Goal: Task Accomplishment & Management: Complete application form

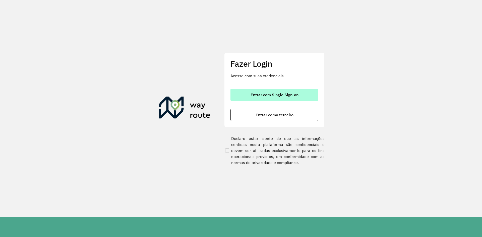
click at [282, 97] on span "Entrar com Single Sign-on" at bounding box center [275, 95] width 48 height 4
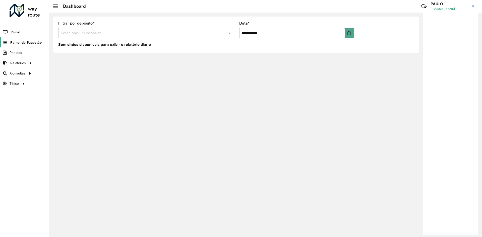
click at [15, 43] on span "Painel de Sugestão" at bounding box center [25, 42] width 31 height 5
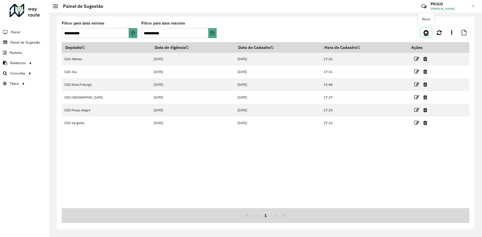
click at [427, 33] on icon at bounding box center [426, 33] width 5 height 6
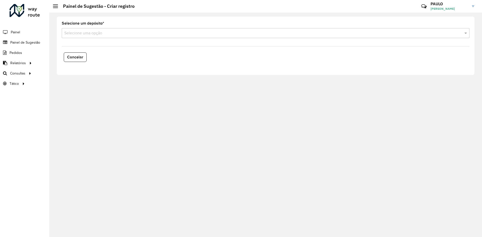
click at [88, 32] on input "text" at bounding box center [260, 33] width 393 height 6
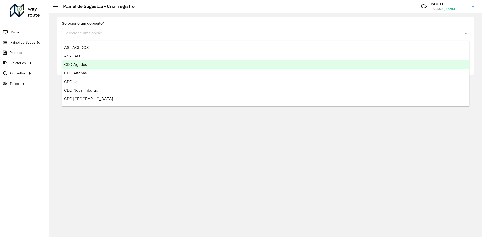
click at [81, 66] on span "CDD Agudos" at bounding box center [75, 65] width 23 height 4
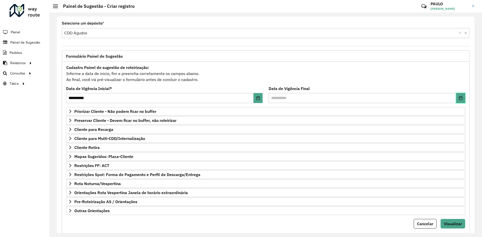
click at [461, 98] on icon "Choose Date" at bounding box center [461, 98] width 4 height 4
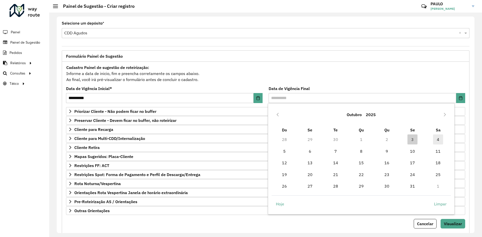
click at [438, 140] on span "4" at bounding box center [438, 140] width 10 height 10
type input "**********"
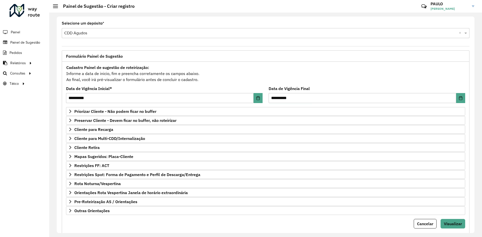
click at [317, 75] on div "Cadastro Painel de sugestão de roteirização: Informe a data de inicio, fim e pr…" at bounding box center [266, 73] width 400 height 19
click at [70, 112] on icon at bounding box center [70, 112] width 2 height 4
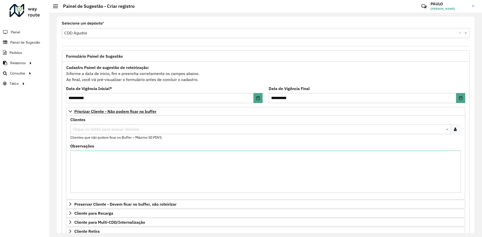
click at [124, 130] on input "text" at bounding box center [258, 130] width 373 height 6
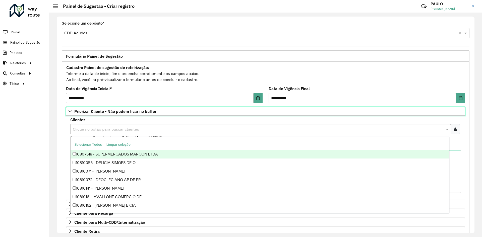
click at [179, 112] on link "Priorizar Cliente - Não podem ficar no buffer" at bounding box center [266, 111] width 400 height 9
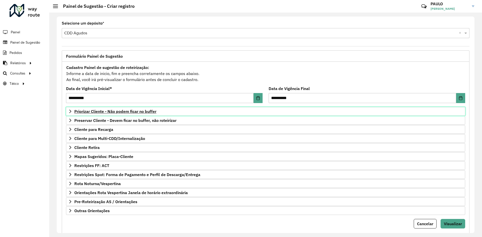
click at [70, 112] on icon at bounding box center [70, 112] width 4 height 4
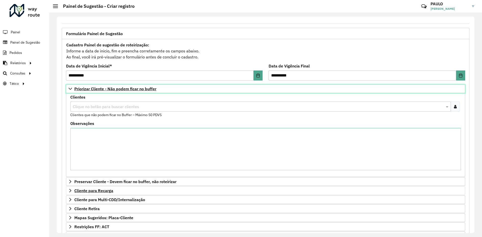
scroll to position [50, 0]
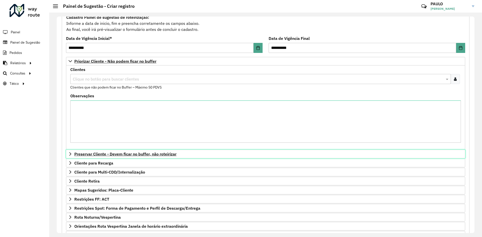
click at [73, 154] on link "Preservar Cliente - Devem ficar no buffer, não roteirizar" at bounding box center [266, 154] width 400 height 9
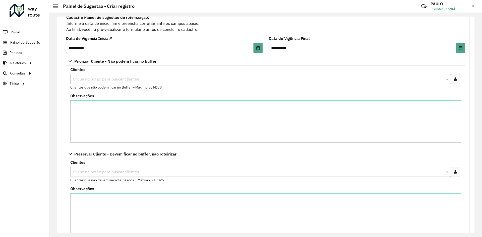
click at [126, 173] on input "text" at bounding box center [258, 172] width 373 height 6
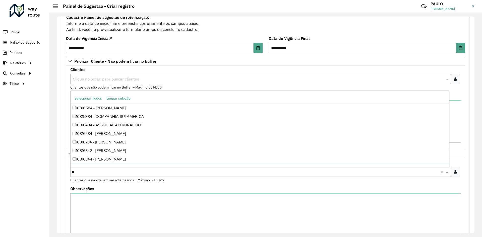
type input "*"
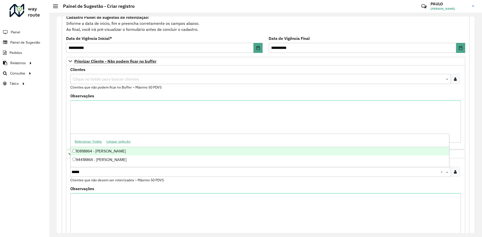
type input "*****"
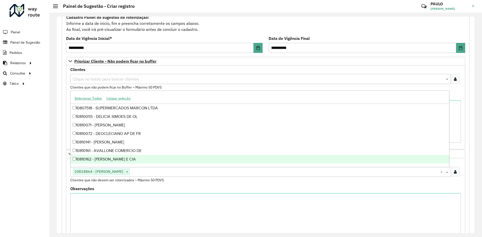
click at [167, 187] on formly-group "Clientes Clique no botão para buscar clientes 10818864 - WILLIAN HENRIQUE FRA ×…" at bounding box center [265, 200] width 397 height 79
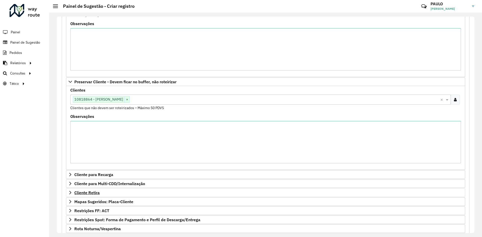
scroll to position [126, 0]
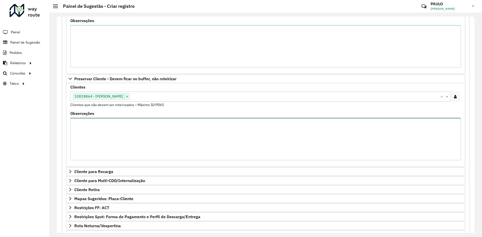
click at [157, 137] on textarea "Observações" at bounding box center [265, 139] width 391 height 42
type textarea "**********"
click at [130, 99] on span "×" at bounding box center [127, 97] width 5 height 6
click at [137, 133] on textarea "Observações" at bounding box center [265, 139] width 391 height 42
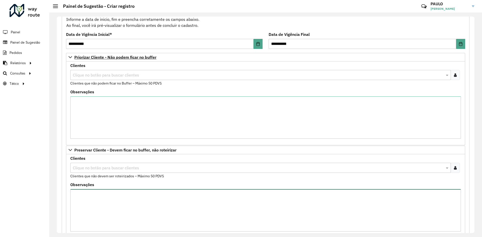
scroll to position [75, 0]
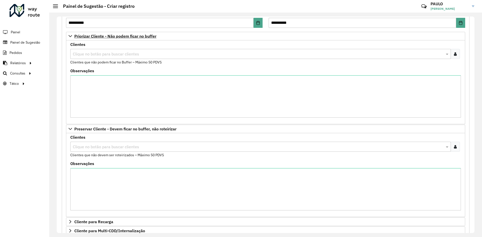
click at [107, 50] on div "Clique no botão para buscar clientes" at bounding box center [260, 54] width 381 height 10
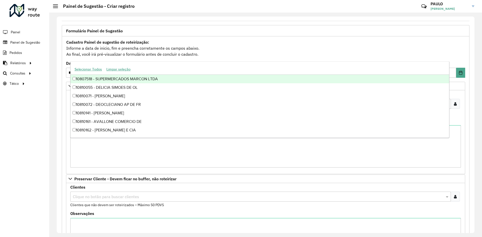
scroll to position [25, 0]
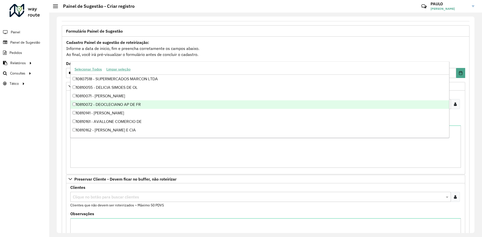
click at [48, 108] on div "Roteirizador AmbevTech Painel Painel de Sugestão Pedidos Relatórios Clientes Cl…" at bounding box center [24, 118] width 49 height 237
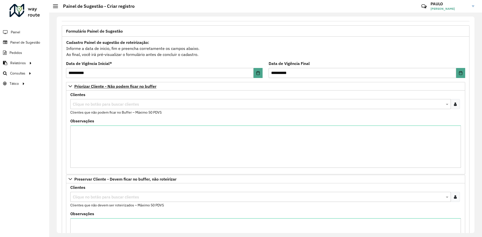
click at [89, 105] on input "text" at bounding box center [258, 105] width 373 height 6
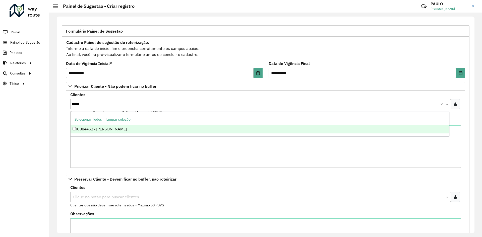
type input "*****"
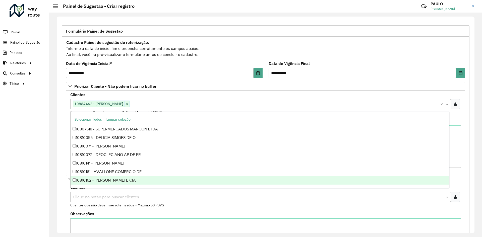
drag, startPoint x: 240, startPoint y: 210, endPoint x: 243, endPoint y: 208, distance: 3.4
click at [241, 210] on formly-field "Clientes Clique no botão para buscar clientes Clientes que não devem ser roteir…" at bounding box center [265, 199] width 397 height 26
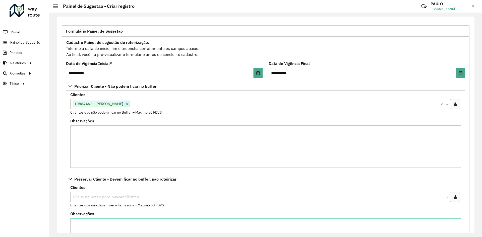
click at [130, 105] on span "×" at bounding box center [127, 104] width 5 height 6
paste input "**********"
type input "**********"
drag, startPoint x: 149, startPoint y: 104, endPoint x: 37, endPoint y: 93, distance: 113.3
click at [50, 96] on div "**********" at bounding box center [265, 125] width 433 height 225
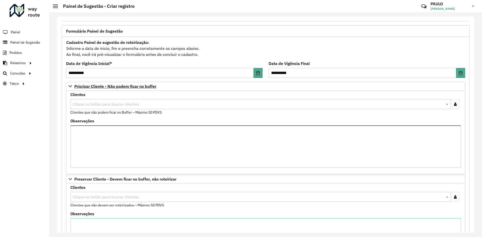
click at [115, 155] on textarea "Observações" at bounding box center [265, 147] width 391 height 42
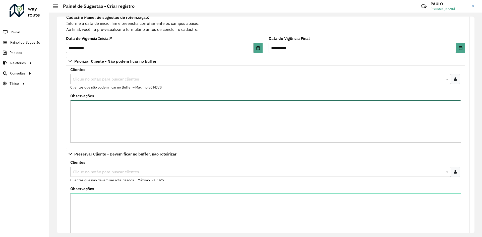
click at [152, 119] on textarea "Observações" at bounding box center [265, 122] width 391 height 42
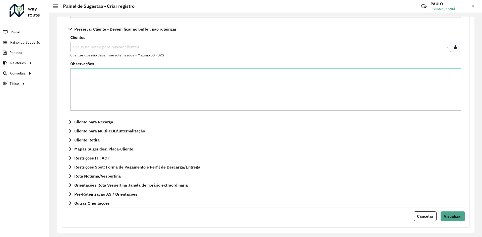
scroll to position [176, 0]
click at [69, 122] on icon at bounding box center [70, 122] width 4 height 4
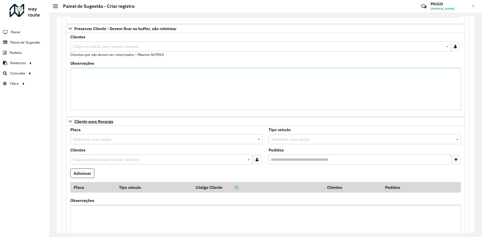
click at [98, 137] on input "text" at bounding box center [161, 140] width 177 height 6
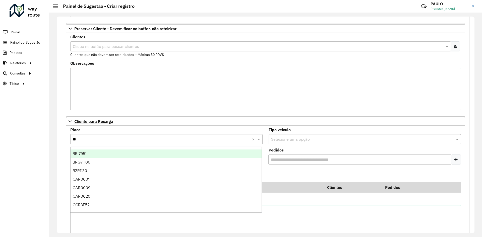
type input "***"
click at [81, 152] on span "REC0001" at bounding box center [81, 154] width 16 height 4
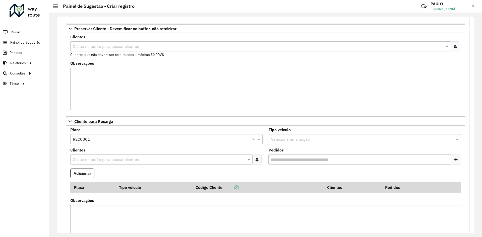
click at [120, 160] on input "text" at bounding box center [159, 160] width 175 height 6
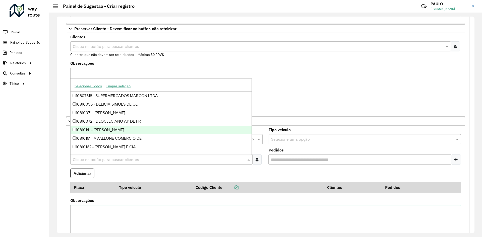
click at [114, 128] on div "10810141 - [PERSON_NAME] [PERSON_NAME]" at bounding box center [161, 130] width 181 height 9
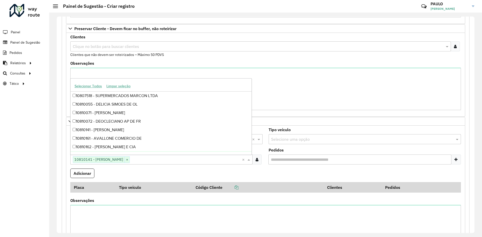
click at [155, 174] on formly-field "Adicionar" at bounding box center [265, 176] width 397 height 14
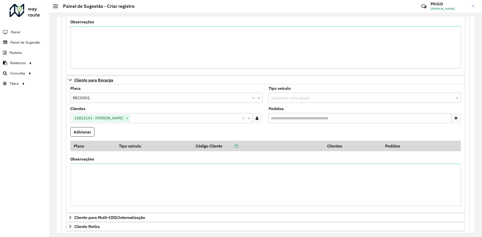
scroll to position [226, 0]
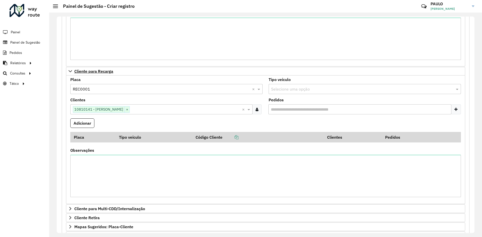
click at [318, 112] on input "Pedidos" at bounding box center [360, 110] width 183 height 10
click at [455, 111] on icon at bounding box center [456, 110] width 3 height 4
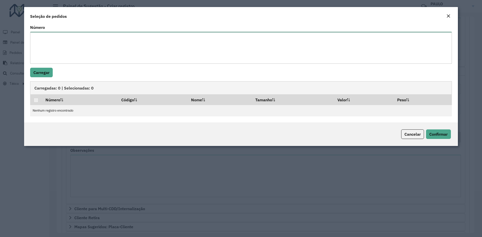
click at [58, 37] on textarea "Número" at bounding box center [241, 48] width 422 height 32
click at [413, 134] on span "Cancelar" at bounding box center [413, 134] width 16 height 5
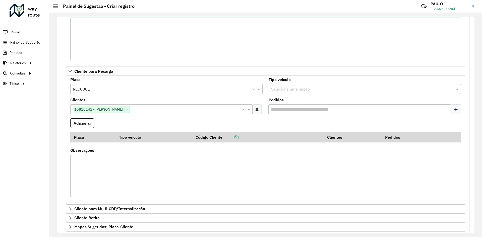
click at [100, 163] on textarea "Observações" at bounding box center [265, 176] width 391 height 42
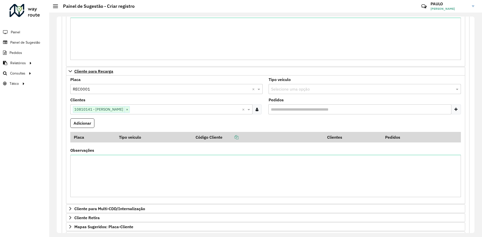
click at [253, 121] on formly-field "Adicionar" at bounding box center [265, 126] width 397 height 14
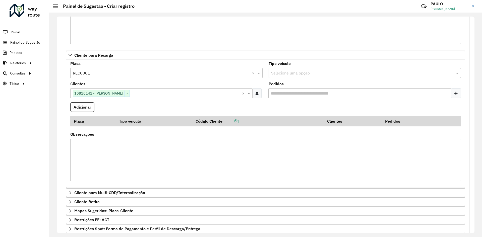
scroll to position [251, 0]
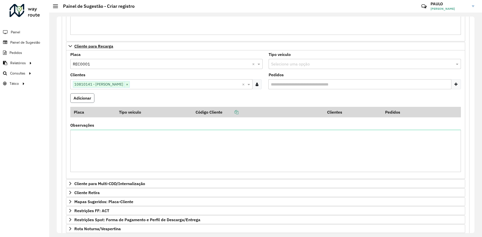
click at [79, 97] on button "Adicionar" at bounding box center [82, 98] width 24 height 10
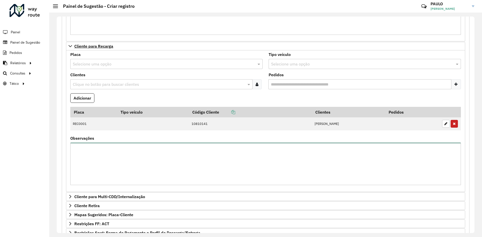
click at [135, 155] on textarea "Observações" at bounding box center [265, 164] width 391 height 42
click at [133, 152] on textarea "Observações" at bounding box center [265, 164] width 391 height 42
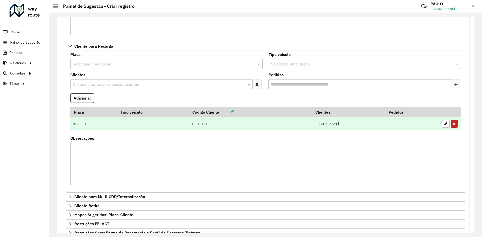
click at [453, 125] on icon "button" at bounding box center [454, 124] width 3 height 4
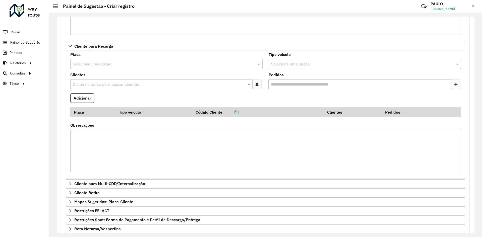
click at [297, 150] on textarea "Observações" at bounding box center [265, 151] width 391 height 42
click at [205, 140] on textarea "Observações" at bounding box center [265, 151] width 391 height 42
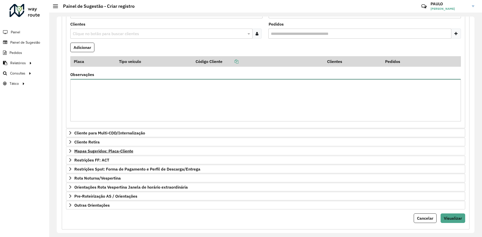
scroll to position [310, 0]
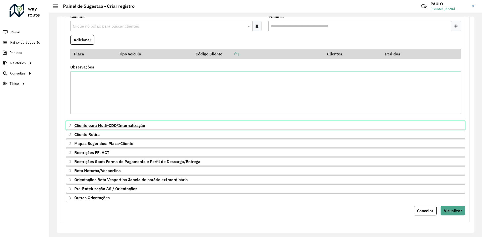
click at [85, 127] on span "Cliente para Multi-CDD/Internalização" at bounding box center [109, 126] width 71 height 4
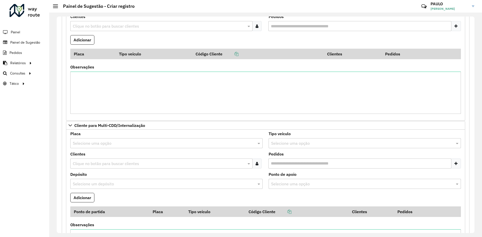
click at [94, 146] on input "text" at bounding box center [161, 144] width 177 height 6
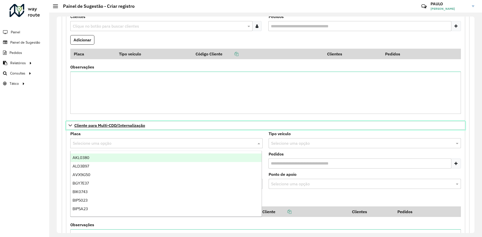
click at [105, 127] on span "Cliente para Multi-CDD/Internalização" at bounding box center [109, 126] width 71 height 4
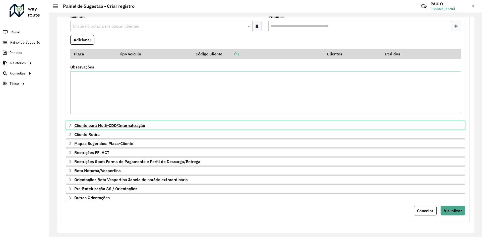
click at [138, 126] on span "Cliente para Multi-CDD/Internalização" at bounding box center [109, 126] width 71 height 4
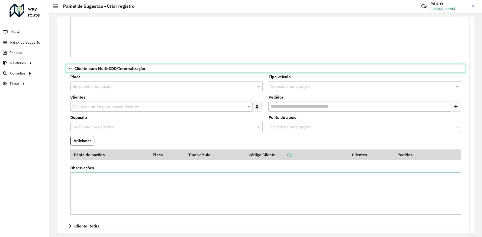
scroll to position [358, 0]
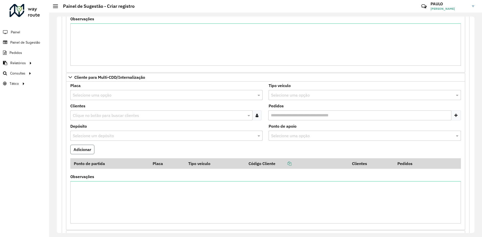
click at [83, 149] on button "Adicionar" at bounding box center [82, 150] width 24 height 10
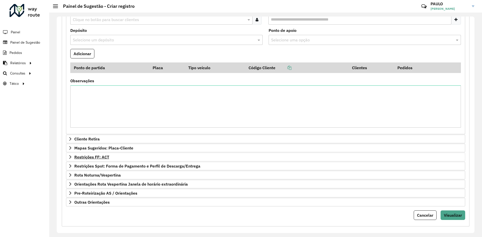
scroll to position [458, 0]
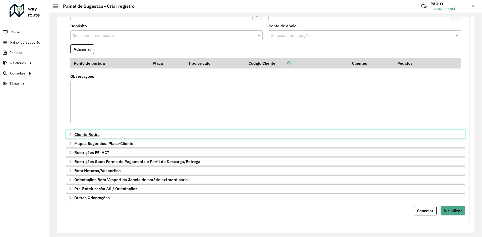
click at [85, 135] on span "Cliente Retira" at bounding box center [86, 135] width 25 height 4
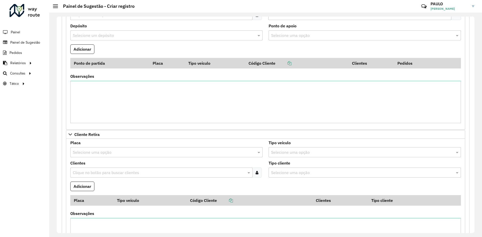
click at [125, 154] on input "text" at bounding box center [161, 153] width 177 height 6
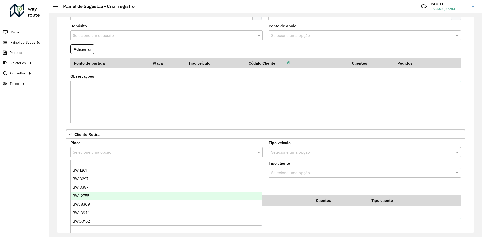
scroll to position [151, 0]
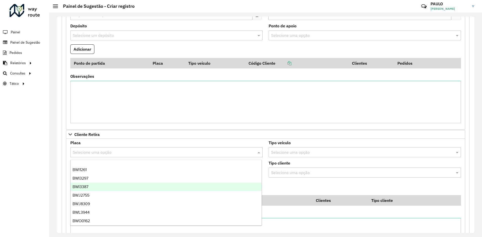
click at [282, 187] on formly-field "Adicionar" at bounding box center [265, 189] width 397 height 14
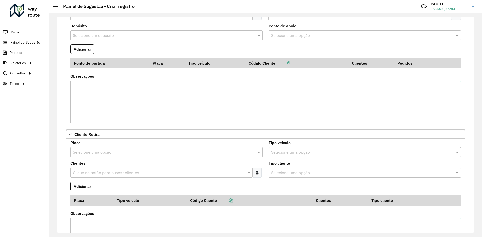
click at [160, 154] on input "text" at bounding box center [161, 153] width 177 height 6
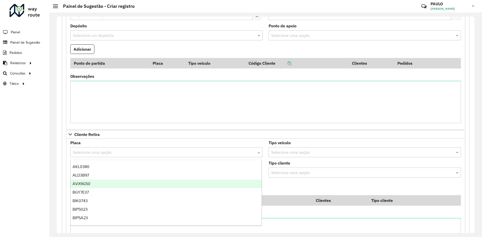
click at [279, 187] on formly-field "Adicionar" at bounding box center [265, 189] width 397 height 14
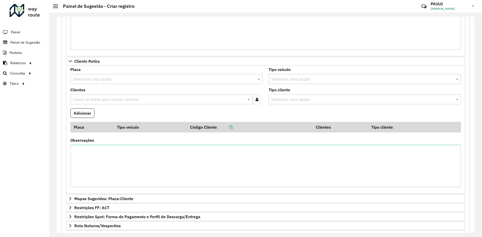
scroll to position [534, 0]
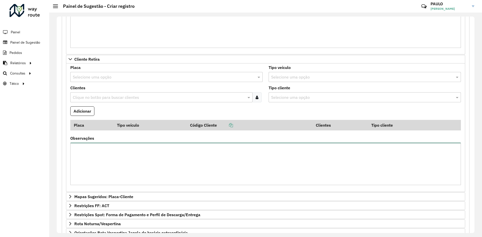
click at [128, 163] on textarea "Observações" at bounding box center [265, 164] width 391 height 42
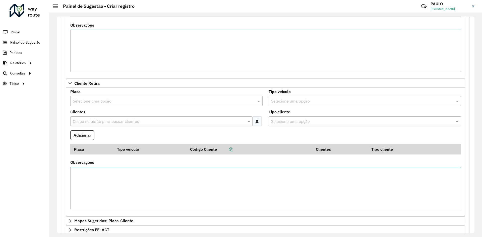
scroll to position [509, 0]
click at [229, 135] on formly-field "Adicionar" at bounding box center [265, 139] width 397 height 14
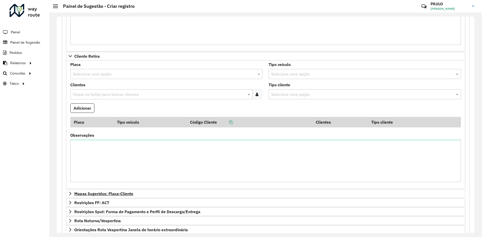
scroll to position [512, 0]
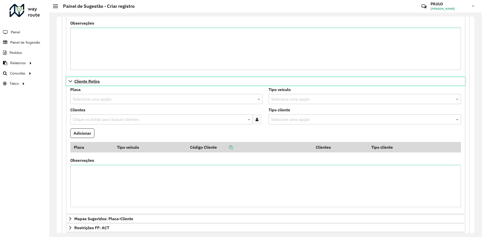
click at [69, 81] on icon at bounding box center [70, 81] width 4 height 4
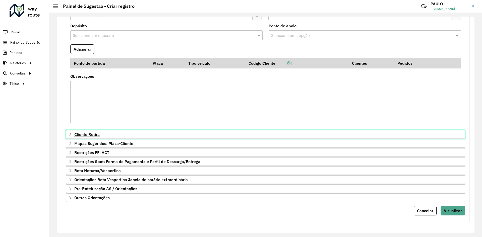
scroll to position [458, 0]
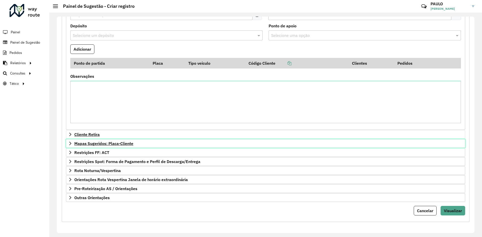
click at [88, 144] on span "Mapas Sugeridos: Placa-Cliente" at bounding box center [103, 144] width 59 height 4
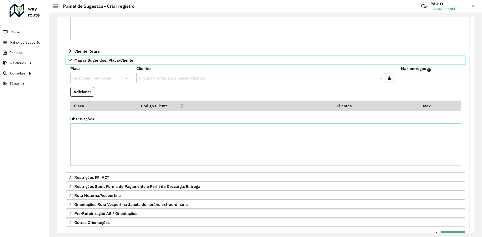
scroll to position [534, 0]
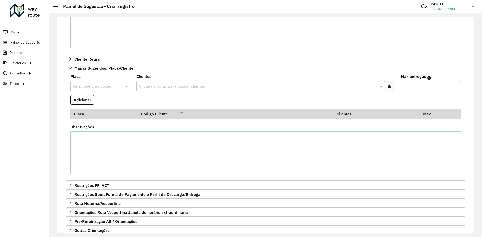
click at [93, 87] on input "text" at bounding box center [95, 86] width 45 height 6
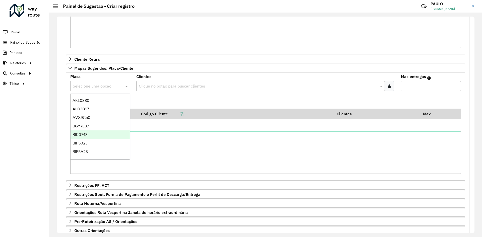
click at [165, 100] on formly-field "Adicionar" at bounding box center [265, 102] width 397 height 14
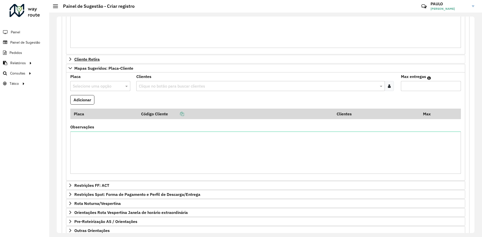
click at [206, 87] on input "text" at bounding box center [258, 86] width 241 height 6
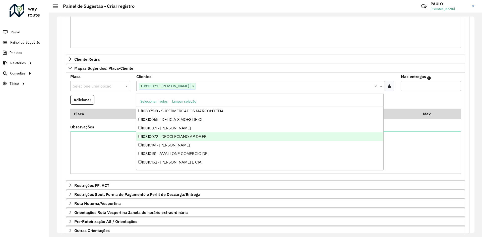
click at [139, 138] on div "10810072 - DEOCLECIANO AP DE FR" at bounding box center [259, 137] width 247 height 9
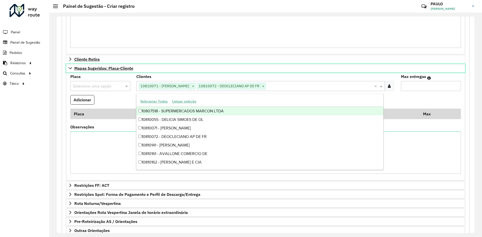
click at [300, 64] on link "Mapas Sugeridos: Placa-Cliente" at bounding box center [266, 68] width 400 height 9
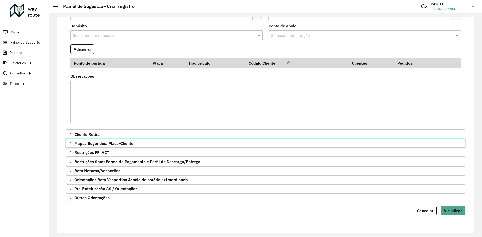
scroll to position [458, 0]
click at [70, 144] on icon at bounding box center [70, 144] width 4 height 4
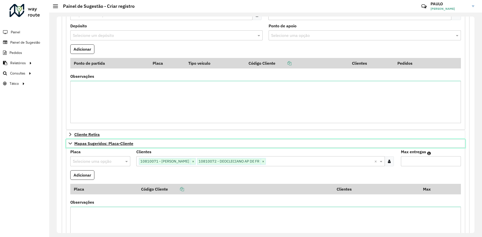
scroll to position [534, 0]
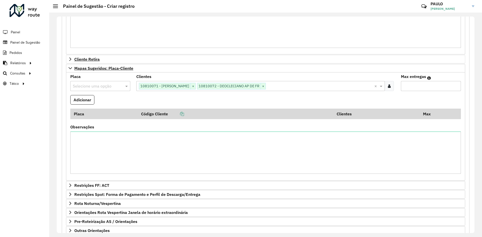
click at [409, 82] on input "Max entregas" at bounding box center [431, 86] width 60 height 10
click at [85, 103] on button "Adicionar" at bounding box center [82, 100] width 24 height 10
click at [414, 87] on input "Max entregas" at bounding box center [431, 86] width 60 height 10
drag, startPoint x: 414, startPoint y: 87, endPoint x: 404, endPoint y: 78, distance: 13.5
type input "**"
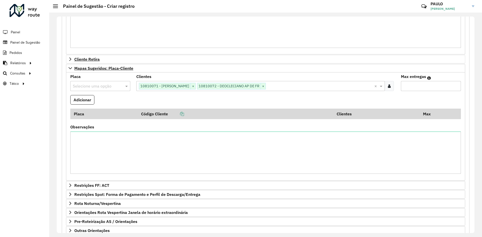
drag, startPoint x: 404, startPoint y: 78, endPoint x: 146, endPoint y: 98, distance: 258.8
click at [146, 98] on formly-field "Adicionar" at bounding box center [265, 102] width 397 height 14
click at [87, 101] on button "Adicionar" at bounding box center [82, 100] width 24 height 10
click at [87, 85] on input "text" at bounding box center [95, 86] width 45 height 6
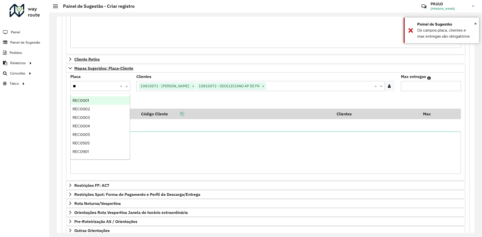
type input "***"
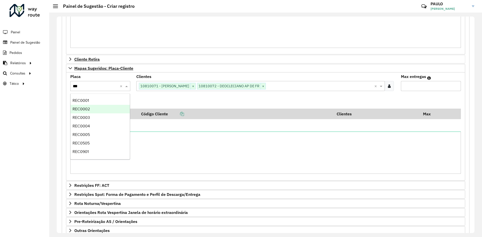
click at [84, 108] on span "REC0002" at bounding box center [81, 109] width 17 height 4
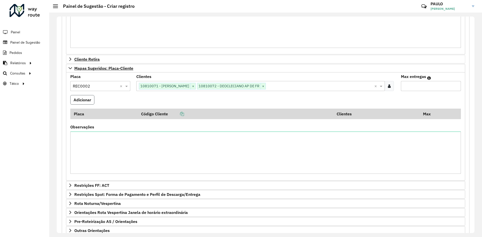
click at [84, 101] on button "Adicionar" at bounding box center [82, 100] width 24 height 10
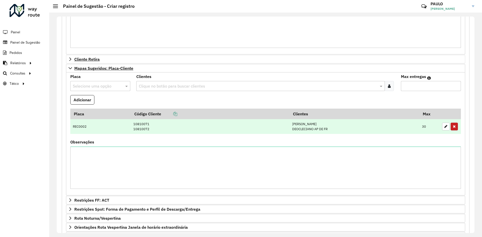
click at [454, 126] on icon "button" at bounding box center [454, 127] width 3 height 4
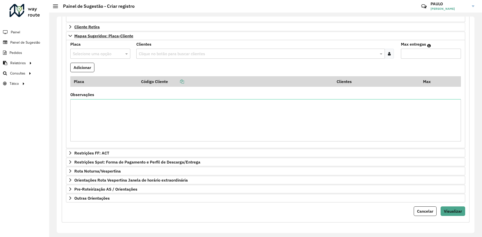
scroll to position [567, 0]
click at [82, 152] on span "Restrições FF: ACT" at bounding box center [91, 153] width 35 height 4
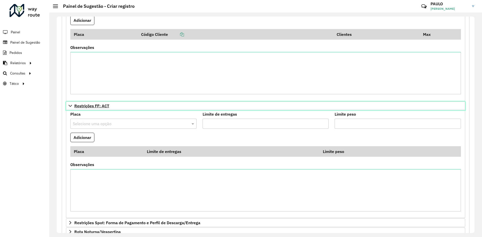
scroll to position [617, 0]
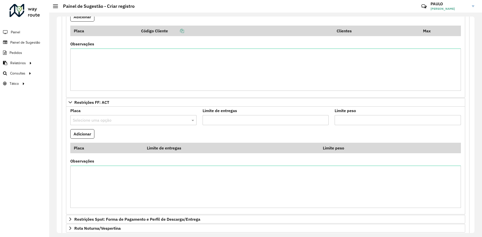
click at [118, 123] on input "text" at bounding box center [128, 121] width 111 height 6
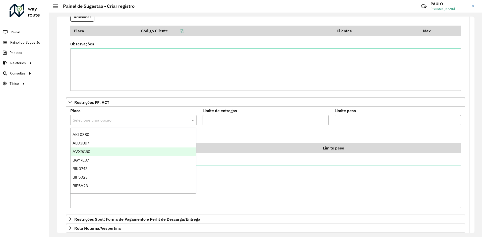
click at [92, 152] on div "AVX9G50" at bounding box center [133, 152] width 125 height 9
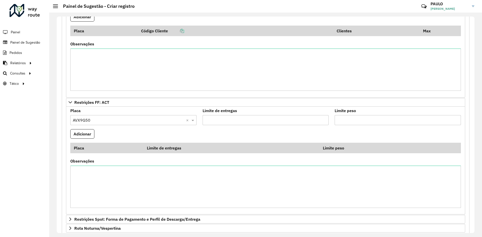
click at [119, 136] on formly-field "Adicionar" at bounding box center [265, 136] width 397 height 14
click at [216, 120] on input "Limite de entregas" at bounding box center [266, 120] width 126 height 10
click at [349, 120] on input "Limite peso" at bounding box center [398, 120] width 126 height 10
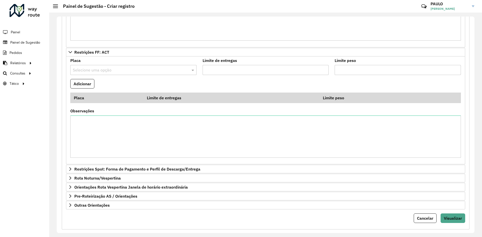
scroll to position [675, 0]
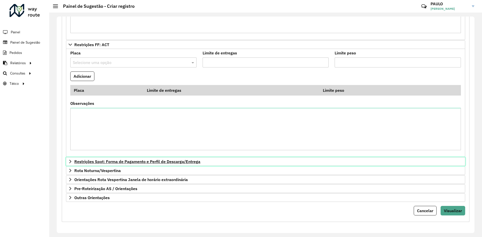
click at [94, 163] on span "Restrições Spot: Forma de Pagamento e Perfil de Descarga/Entrega" at bounding box center [137, 162] width 126 height 4
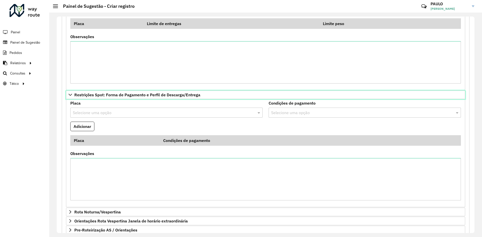
scroll to position [750, 0]
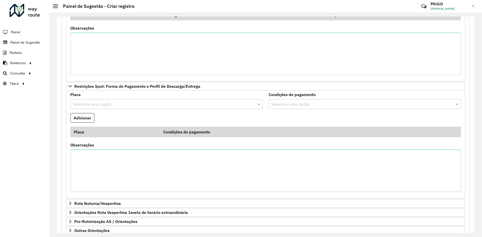
click at [144, 103] on input "text" at bounding box center [161, 105] width 177 height 6
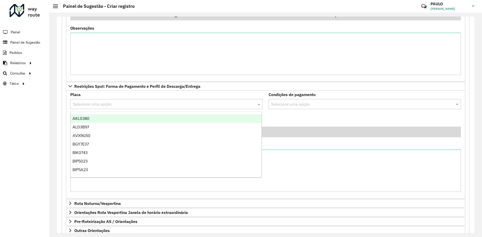
click at [169, 96] on div "Placa Selecione uma opção" at bounding box center [166, 101] width 192 height 16
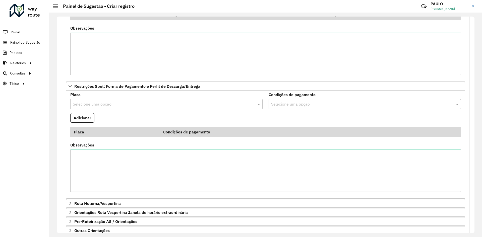
click at [153, 107] on input "text" at bounding box center [161, 105] width 177 height 6
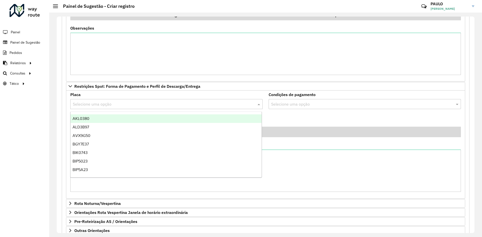
click at [168, 96] on div "Placa Selecione uma opção" at bounding box center [166, 101] width 192 height 16
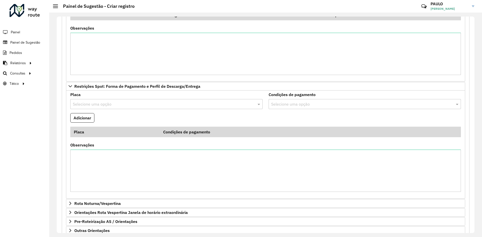
click at [107, 107] on input "text" at bounding box center [161, 105] width 177 height 6
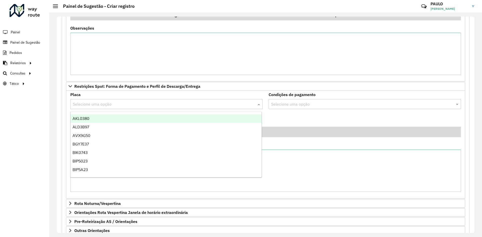
click at [304, 115] on formly-field "Adicionar" at bounding box center [265, 120] width 397 height 14
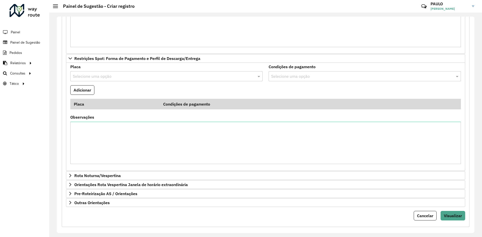
scroll to position [783, 0]
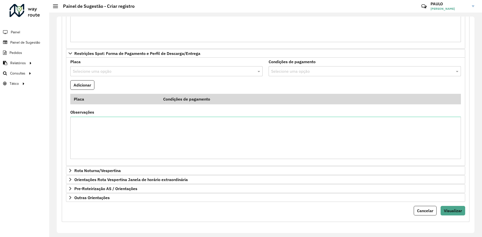
click at [144, 86] on formly-field "Adicionar" at bounding box center [265, 87] width 397 height 14
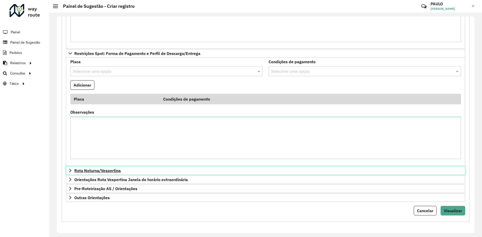
click at [87, 172] on span "Rota Noturna/Vespertina" at bounding box center [97, 171] width 46 height 4
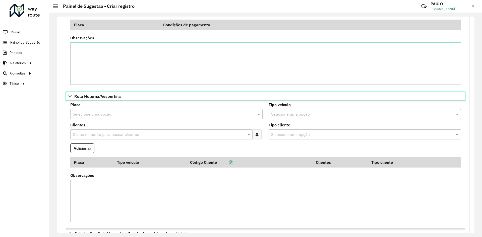
scroll to position [858, 0]
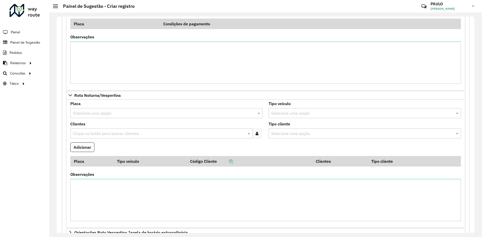
click at [104, 113] on input "text" at bounding box center [161, 114] width 177 height 6
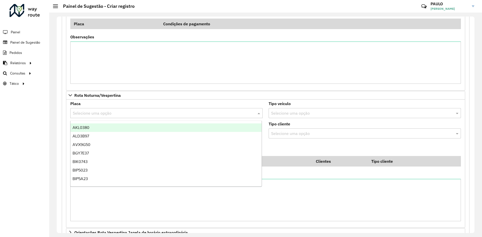
click at [267, 125] on formly-field "Tipo cliente Selecione uma opção" at bounding box center [365, 132] width 198 height 20
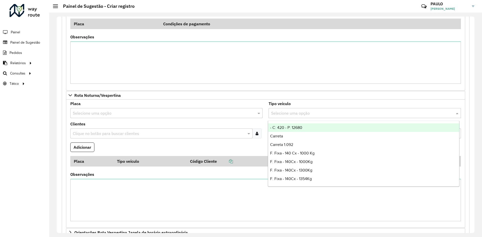
click at [290, 112] on input "text" at bounding box center [359, 114] width 177 height 6
click at [156, 129] on div "Clique no botão para buscar clientes" at bounding box center [161, 134] width 182 height 10
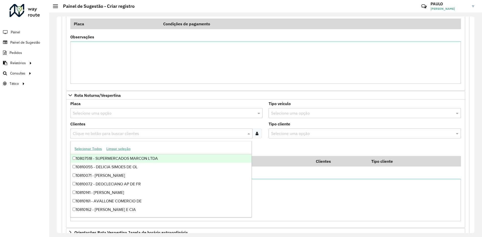
click at [268, 145] on formly-field "Adicionar" at bounding box center [265, 150] width 397 height 14
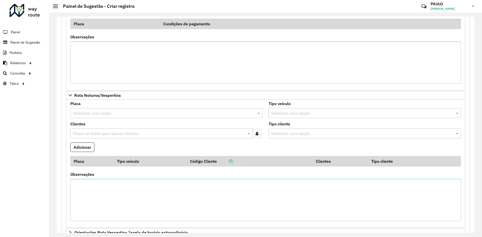
scroll to position [883, 0]
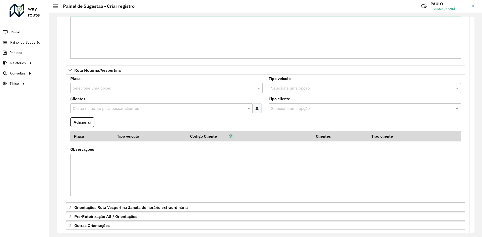
click at [152, 118] on formly-field "Adicionar" at bounding box center [265, 125] width 397 height 14
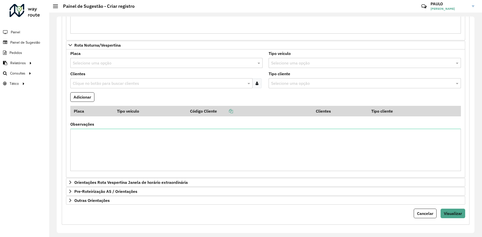
scroll to position [911, 0]
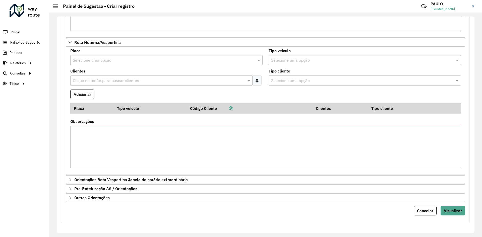
click at [148, 92] on formly-field "Adicionar" at bounding box center [265, 97] width 397 height 14
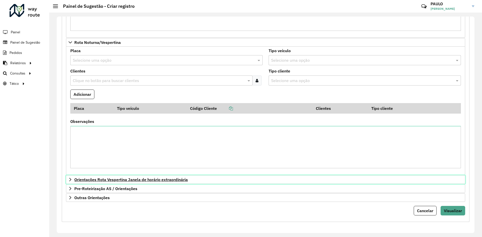
click at [81, 180] on span "Orientações Rota Vespertina Janela de horário extraordinária" at bounding box center [131, 180] width 114 height 4
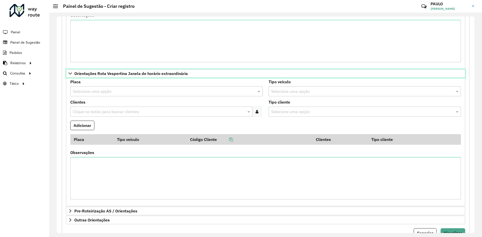
scroll to position [1040, 0]
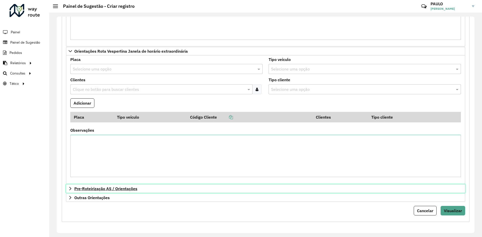
click at [91, 189] on span "Pre-Roteirização AS / Orientações" at bounding box center [105, 189] width 63 height 4
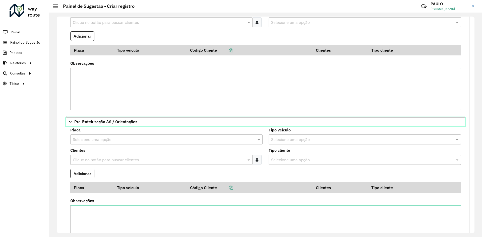
scroll to position [1115, 0]
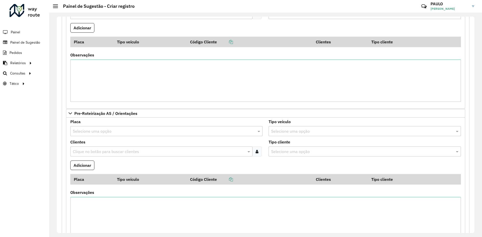
click at [90, 132] on input "text" at bounding box center [161, 132] width 177 height 6
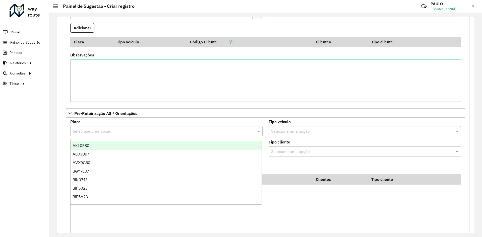
click at [104, 132] on input "text" at bounding box center [161, 132] width 177 height 6
click at [110, 122] on div "Placa Selecione uma opção" at bounding box center [166, 128] width 192 height 16
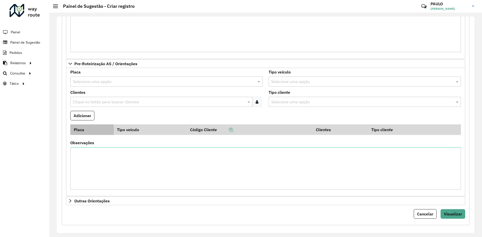
scroll to position [1166, 0]
click at [108, 161] on textarea "Observações" at bounding box center [265, 168] width 391 height 42
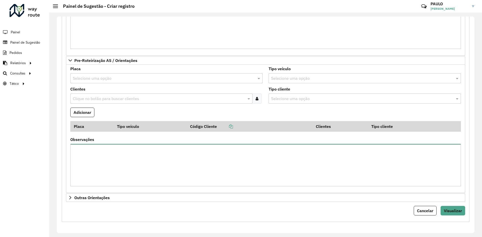
click at [159, 163] on textarea "Observações" at bounding box center [265, 165] width 391 height 42
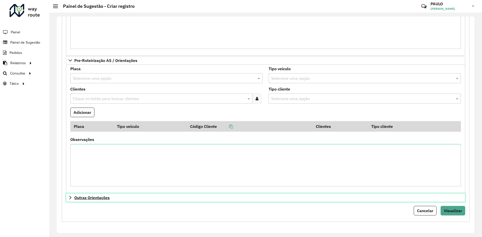
click at [84, 197] on span "Outras Orientações" at bounding box center [91, 198] width 35 height 4
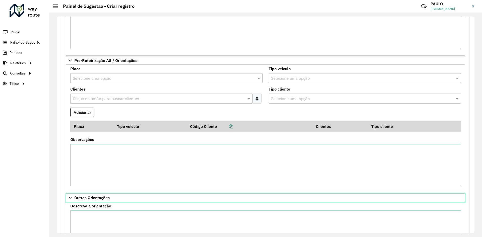
scroll to position [1226, 0]
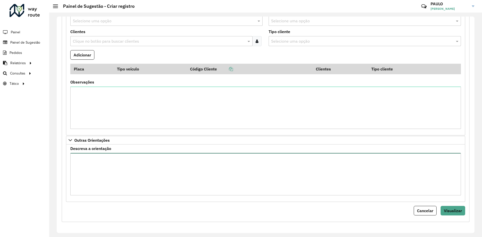
click at [87, 163] on textarea "Descreva a orientação" at bounding box center [265, 174] width 391 height 42
click at [105, 183] on textarea "Descreva a orientação" at bounding box center [265, 174] width 391 height 42
click at [156, 172] on textarea "Descreva a orientação" at bounding box center [265, 174] width 391 height 42
click at [131, 164] on textarea "Descreva a orientação" at bounding box center [265, 174] width 391 height 42
click at [115, 167] on textarea "Descreva a orientação" at bounding box center [265, 174] width 391 height 42
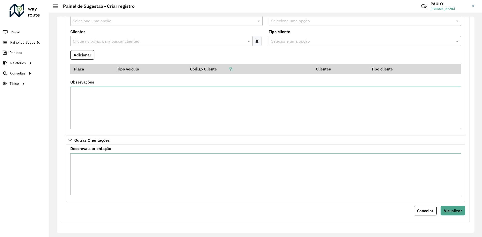
click at [181, 167] on textarea "Descreva a orientação" at bounding box center [265, 174] width 391 height 42
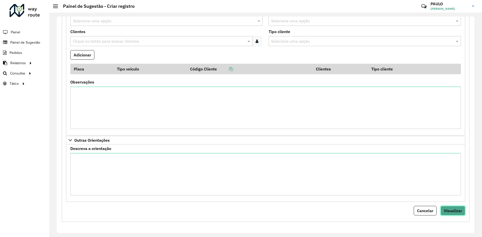
click at [447, 211] on span "Visualizar" at bounding box center [453, 211] width 18 height 5
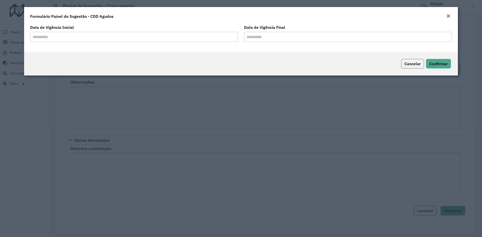
click at [412, 63] on span "Cancelar" at bounding box center [413, 63] width 16 height 5
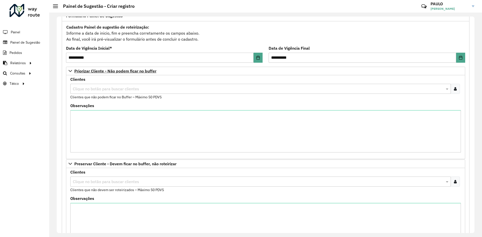
scroll to position [0, 0]
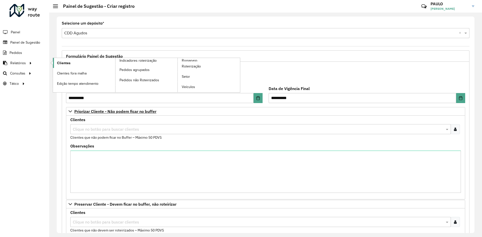
click at [61, 64] on span "Clientes" at bounding box center [64, 63] width 14 height 5
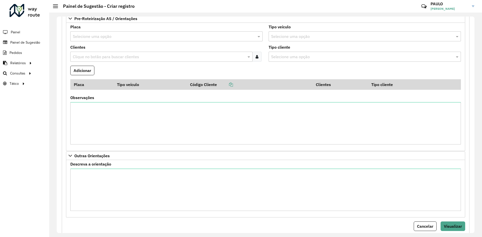
scroll to position [1226, 0]
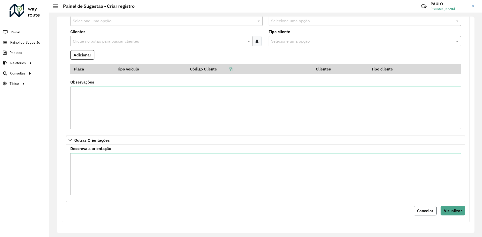
click at [420, 213] on span "Cancelar" at bounding box center [425, 211] width 16 height 5
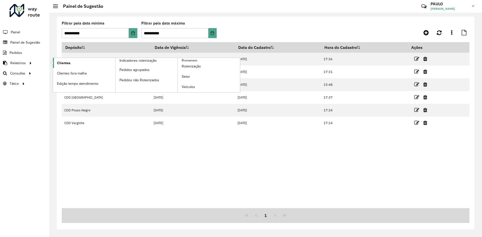
click at [63, 62] on span "Clientes" at bounding box center [64, 63] width 14 height 5
click at [62, 63] on span "Clientes" at bounding box center [64, 63] width 14 height 5
click at [67, 61] on span "Clientes" at bounding box center [64, 63] width 14 height 5
click at [64, 63] on span "Clientes" at bounding box center [64, 63] width 14 height 5
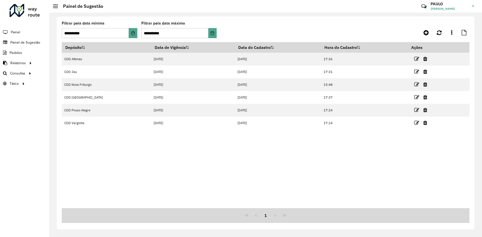
click at [180, 178] on div "Depósito Data de Vigência Data do Cadastro Hora do Cadastro Ações CDD Alfenas 0…" at bounding box center [266, 125] width 408 height 166
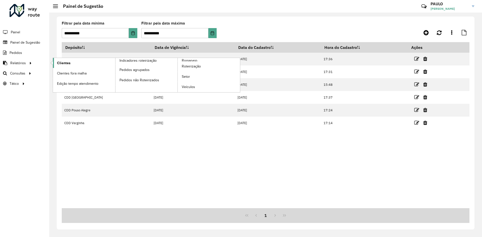
click at [63, 64] on span "Clientes" at bounding box center [64, 63] width 14 height 5
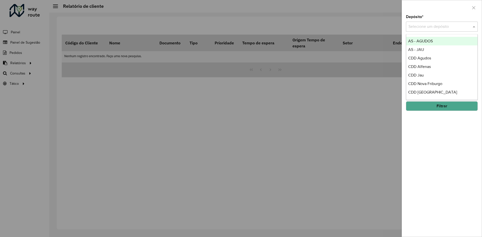
click at [444, 29] on input "text" at bounding box center [437, 27] width 57 height 6
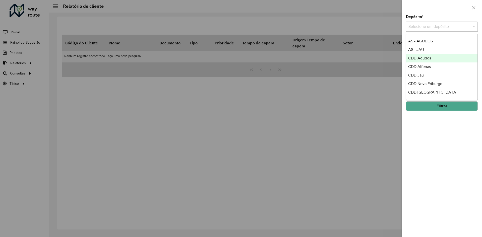
click at [425, 59] on span "CDD Agudos" at bounding box center [420, 58] width 23 height 4
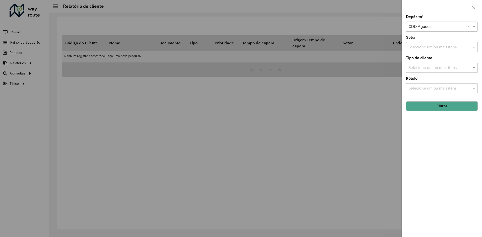
click at [443, 48] on input "text" at bounding box center [440, 47] width 64 height 6
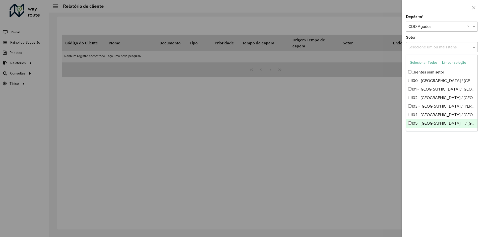
click at [447, 173] on div "Depósito * Selecione um depósito × CDD Agudos × Setor Selecione um ou mais iten…" at bounding box center [442, 126] width 80 height 222
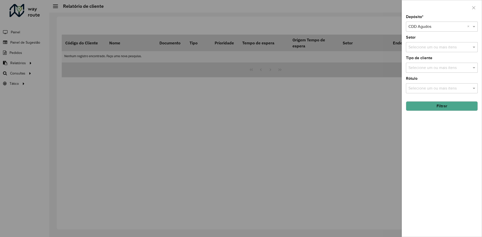
click at [432, 69] on input "text" at bounding box center [440, 68] width 64 height 6
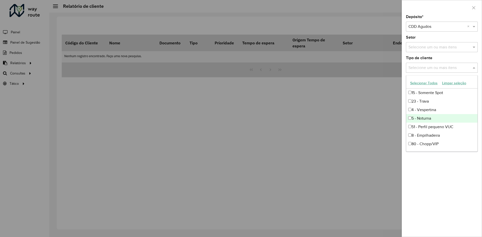
click at [426, 120] on div "5 - Noturna" at bounding box center [442, 118] width 71 height 9
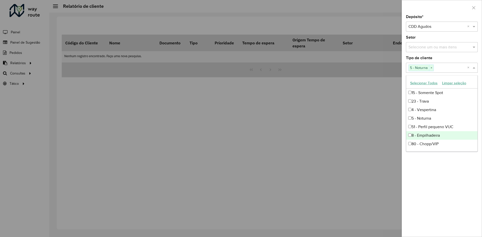
drag, startPoint x: 445, startPoint y: 210, endPoint x: 449, endPoint y: 198, distance: 12.5
click at [447, 204] on div "Depósito * Selecione um depósito × CDD Agudos × Setor Selecione um ou mais iten…" at bounding box center [442, 126] width 80 height 222
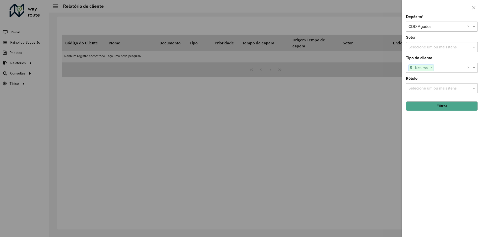
click at [439, 106] on button "Filtrar" at bounding box center [442, 107] width 72 height 10
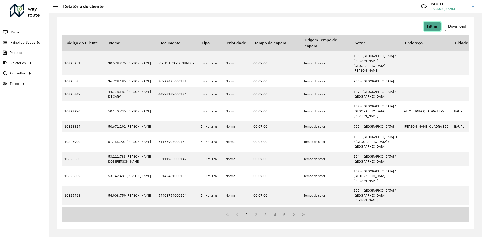
click at [435, 26] on span "Filtrar" at bounding box center [432, 26] width 11 height 4
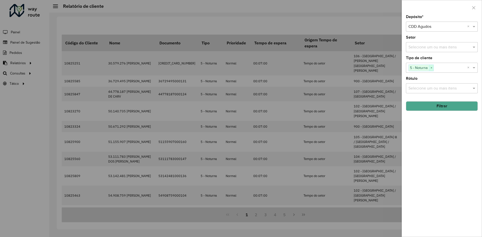
click at [433, 67] on span "×" at bounding box center [431, 68] width 5 height 6
click at [433, 68] on input "text" at bounding box center [440, 68] width 64 height 6
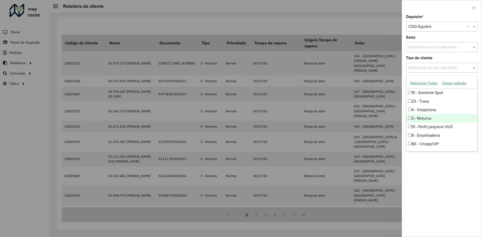
click at [348, 20] on div at bounding box center [241, 118] width 482 height 237
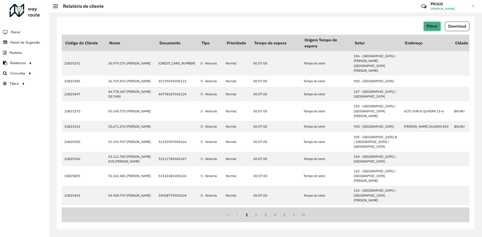
click at [430, 27] on span "Filtrar" at bounding box center [432, 26] width 11 height 4
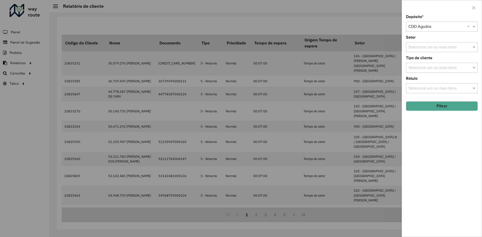
click at [435, 68] on input "text" at bounding box center [440, 68] width 64 height 6
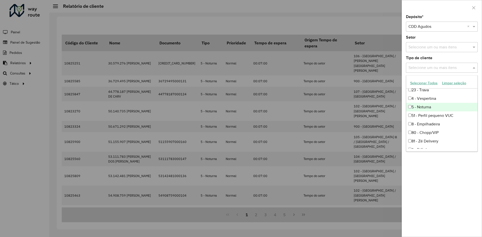
scroll to position [17, 0]
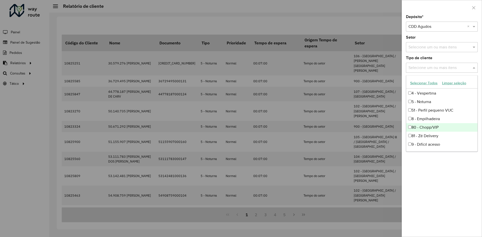
click at [363, 26] on div at bounding box center [241, 118] width 482 height 237
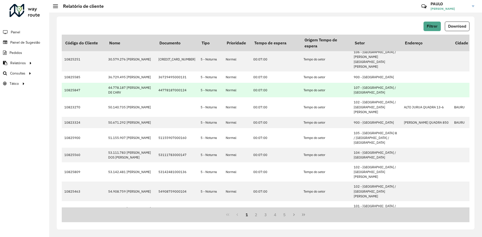
scroll to position [0, 0]
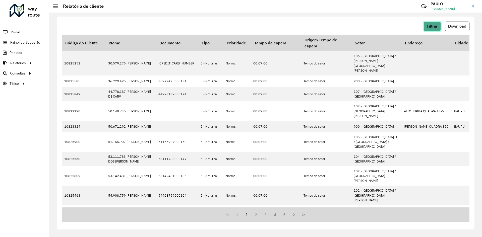
click at [435, 30] on button "Filtrar" at bounding box center [432, 27] width 17 height 10
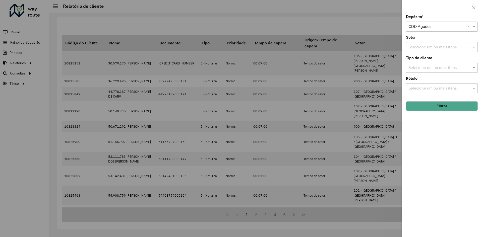
click at [348, 25] on div at bounding box center [241, 118] width 482 height 237
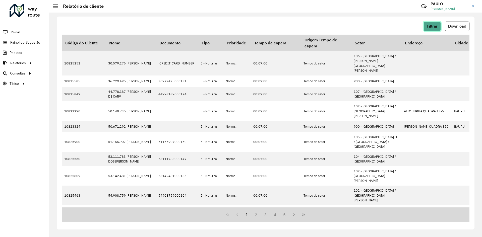
click at [429, 28] on span "Filtrar" at bounding box center [432, 26] width 11 height 4
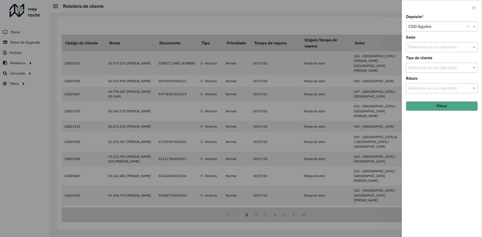
click at [437, 65] on input "text" at bounding box center [440, 68] width 64 height 6
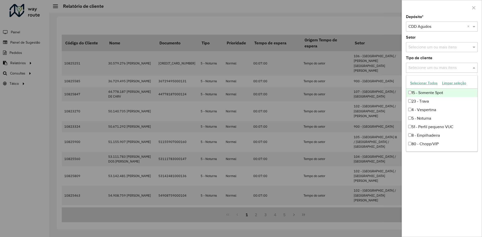
click at [422, 93] on div "15 - Somente Spot" at bounding box center [442, 93] width 71 height 9
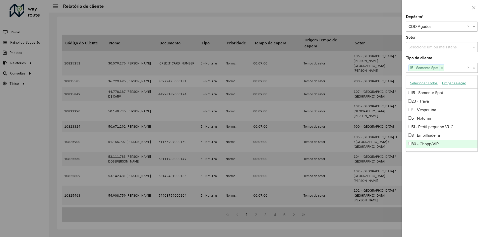
click at [441, 166] on div "Depósito * Selecione um depósito × CDD Agudos × Setor Selecione um ou mais iten…" at bounding box center [442, 126] width 80 height 222
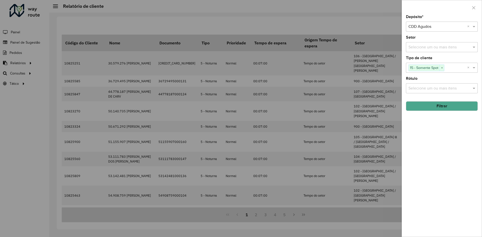
click at [434, 112] on div "Depósito * Selecione um depósito × CDD Agudos × Setor Selecione um ou mais iten…" at bounding box center [442, 126] width 80 height 222
click at [439, 109] on button "Filtrar" at bounding box center [442, 107] width 72 height 10
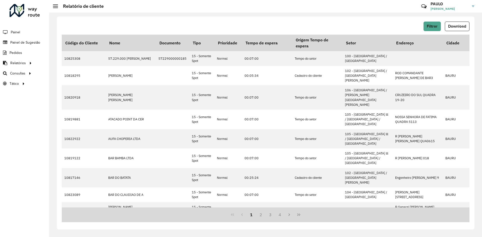
click at [382, 30] on div "Filtrar Download" at bounding box center [266, 27] width 408 height 10
click at [372, 28] on div "Filtrar Download" at bounding box center [266, 27] width 408 height 10
click at [24, 127] on div "Roteirizador AmbevTech Painel Painel de Sugestão Pedidos Relatórios Clientes Cl…" at bounding box center [24, 118] width 49 height 237
click at [17, 40] on span "Painel de Sugestão" at bounding box center [25, 42] width 31 height 5
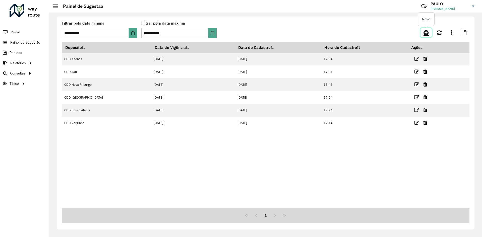
click at [426, 34] on icon at bounding box center [426, 33] width 5 height 6
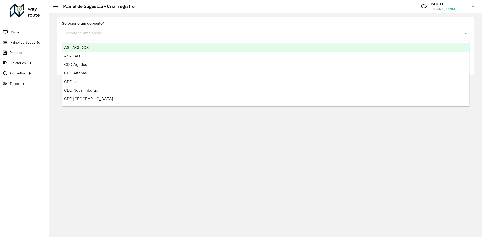
click at [120, 33] on input "text" at bounding box center [260, 33] width 393 height 6
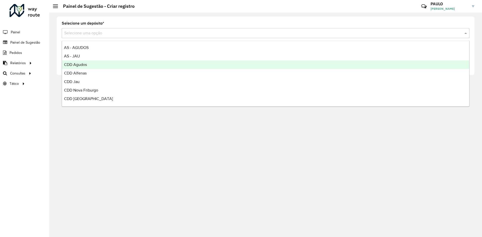
click at [94, 66] on div "CDD Agudos" at bounding box center [266, 65] width 408 height 9
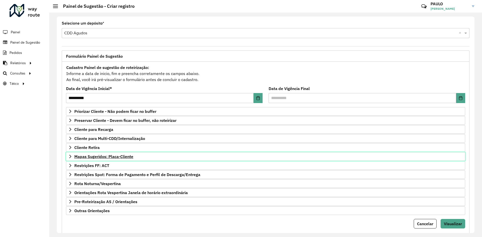
click at [84, 157] on span "Mapas Sugeridos: Placa-Cliente" at bounding box center [103, 157] width 59 height 4
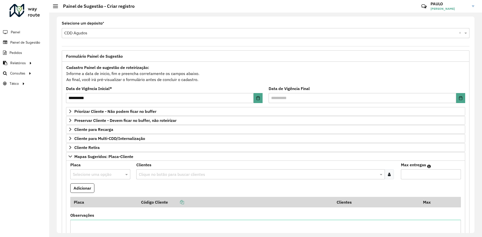
click at [84, 174] on input "text" at bounding box center [95, 175] width 45 height 6
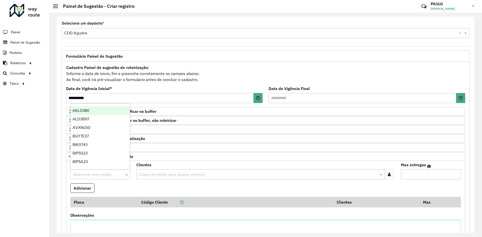
type input "*"
paste input "*******"
type input "*******"
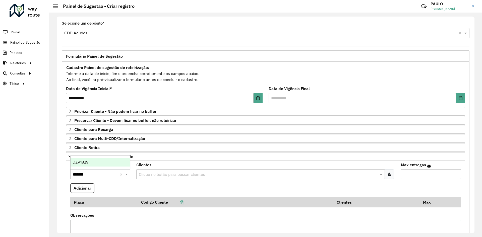
click at [84, 175] on input "*******" at bounding box center [95, 175] width 45 height 6
click at [85, 176] on input "*******" at bounding box center [95, 175] width 45 height 6
click at [88, 165] on div "DZV1829" at bounding box center [100, 162] width 59 height 9
click at [163, 174] on input "text" at bounding box center [258, 175] width 241 height 6
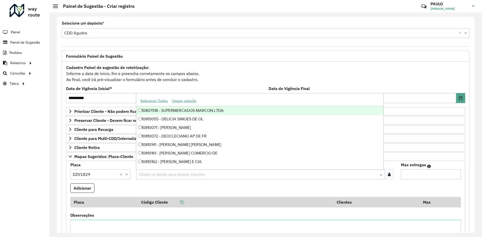
paste input "**********"
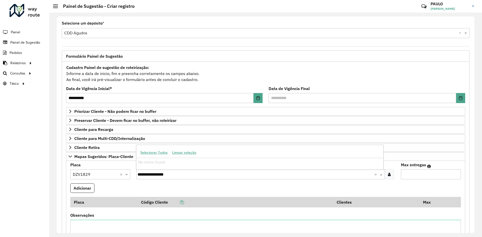
click at [175, 174] on input "**********" at bounding box center [256, 175] width 237 height 6
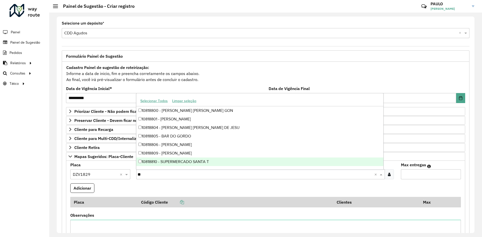
type input "*"
paste input "*****"
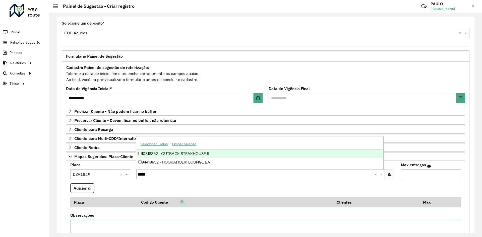
type input "*****"
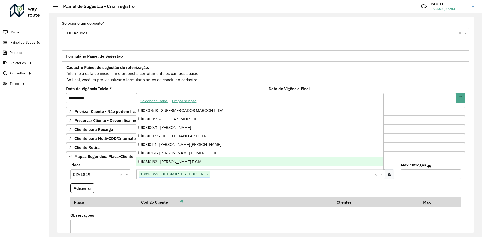
click at [225, 174] on input "text" at bounding box center [292, 175] width 164 height 6
paste input "*****"
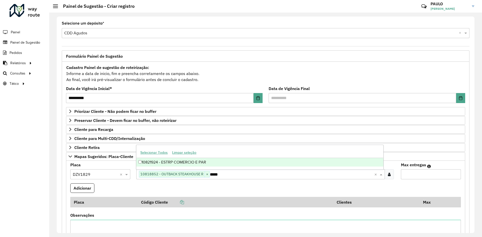
type input "*****"
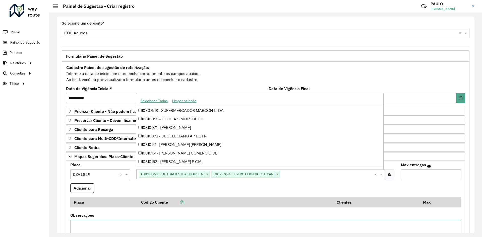
click at [286, 176] on input "text" at bounding box center [327, 175] width 94 height 6
paste input "*****"
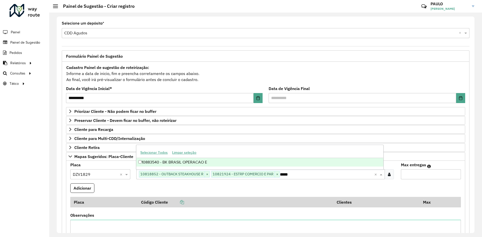
type input "*****"
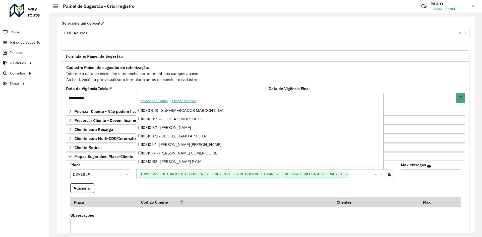
click at [272, 187] on formly-field "Adicionar" at bounding box center [265, 191] width 397 height 14
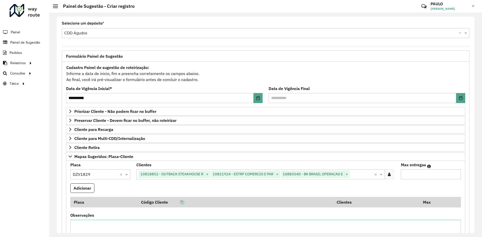
click at [414, 173] on input "Max entregas" at bounding box center [431, 175] width 60 height 10
type input "**"
drag, startPoint x: 89, startPoint y: 192, endPoint x: 89, endPoint y: 189, distance: 2.6
click at [89, 189] on button "Adicionar" at bounding box center [82, 189] width 24 height 10
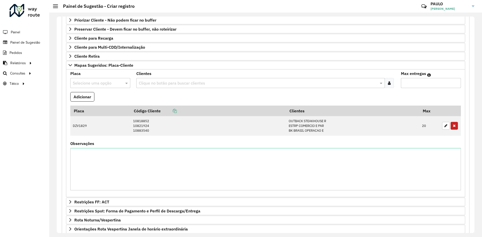
scroll to position [141, 0]
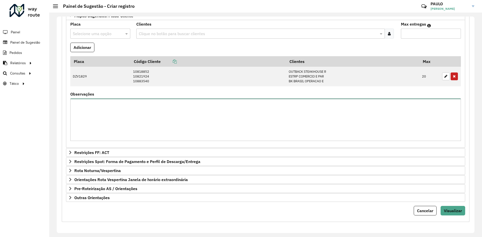
click at [100, 111] on textarea "Observações" at bounding box center [265, 120] width 391 height 42
type textarea "**********"
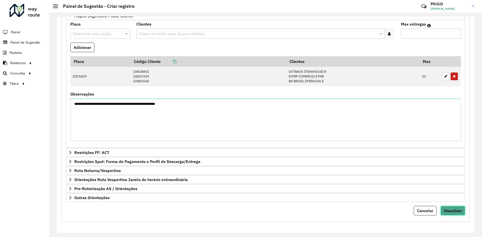
click at [450, 210] on span "Visualizar" at bounding box center [453, 211] width 18 height 5
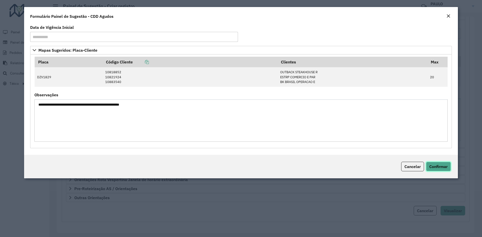
click at [440, 166] on span "Confirmar" at bounding box center [439, 166] width 18 height 5
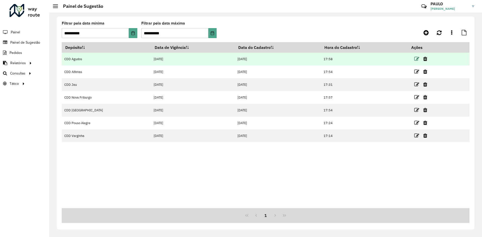
click at [415, 58] on icon at bounding box center [417, 59] width 5 height 5
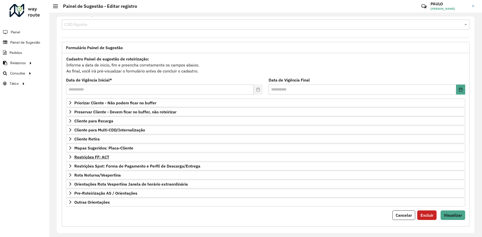
scroll to position [13, 0]
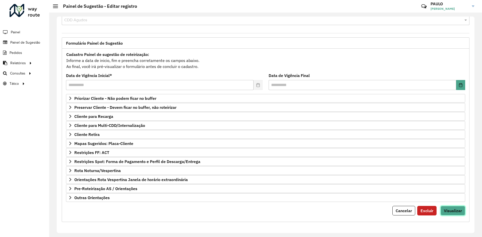
click at [454, 212] on span "Visualizar" at bounding box center [453, 211] width 18 height 5
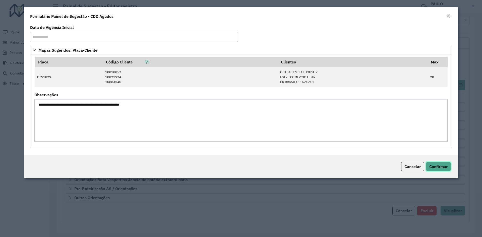
click at [443, 166] on span "Confirmar" at bounding box center [439, 166] width 18 height 5
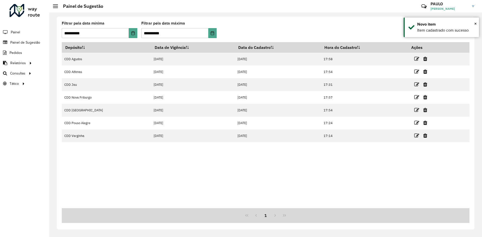
click at [284, 184] on div "Depósito Data de Vigência Data do Cadastro Hora do Cadastro Ações CDD Agudos [D…" at bounding box center [266, 125] width 408 height 166
click at [202, 160] on div "Depósito Data de Vigência Data do Cadastro Hora do Cadastro Ações CDD Agudos [D…" at bounding box center [266, 125] width 408 height 166
